Goal: Transaction & Acquisition: Download file/media

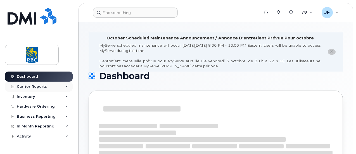
click at [31, 87] on div "Carrier Reports" at bounding box center [32, 86] width 30 height 4
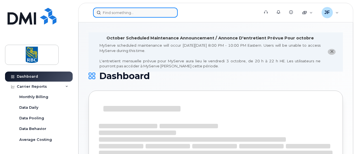
click at [111, 10] on input at bounding box center [135, 13] width 85 height 10
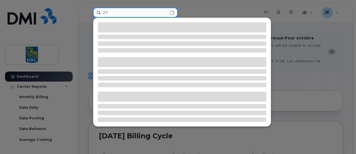
type input "2"
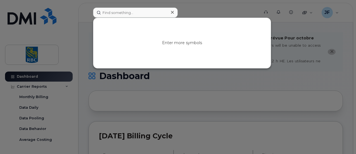
click at [68, 36] on div at bounding box center [178, 77] width 356 height 154
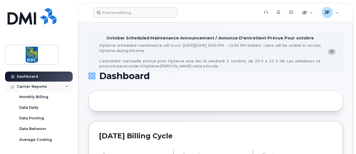
click at [40, 85] on div "Carrier Reports" at bounding box center [32, 86] width 30 height 4
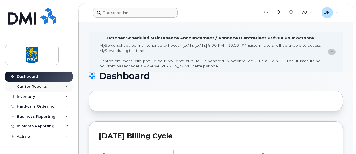
click at [40, 85] on div "Carrier Reports" at bounding box center [32, 86] width 30 height 4
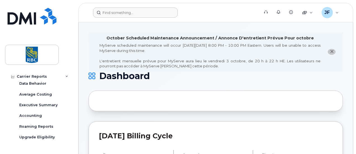
scroll to position [46, 0]
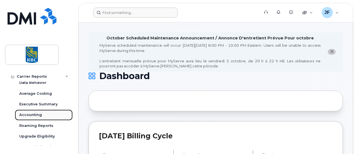
click at [36, 114] on div "Accounting" at bounding box center [30, 114] width 23 height 5
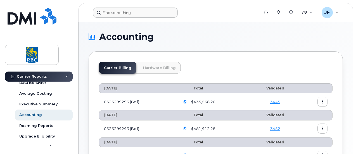
click at [154, 68] on link "Hardware Billing" at bounding box center [159, 68] width 43 height 12
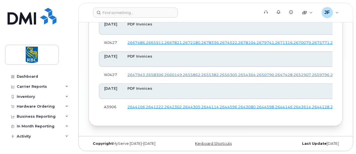
scroll to position [3575, 0]
